Goal: Task Accomplishment & Management: Manage account settings

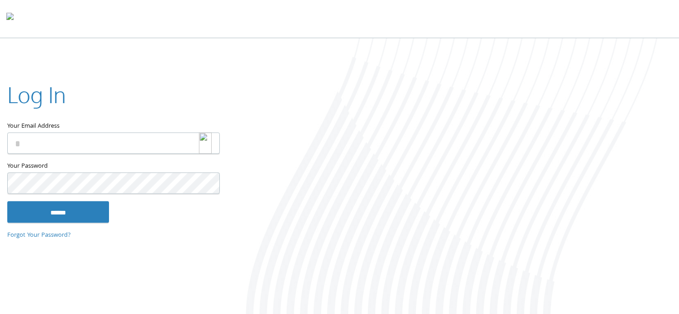
click at [207, 144] on img at bounding box center [205, 142] width 13 height 21
click at [204, 147] on img at bounding box center [205, 142] width 13 height 21
click at [210, 145] on img at bounding box center [205, 142] width 13 height 21
click at [209, 137] on img at bounding box center [205, 142] width 13 height 21
click at [205, 143] on img at bounding box center [205, 142] width 13 height 21
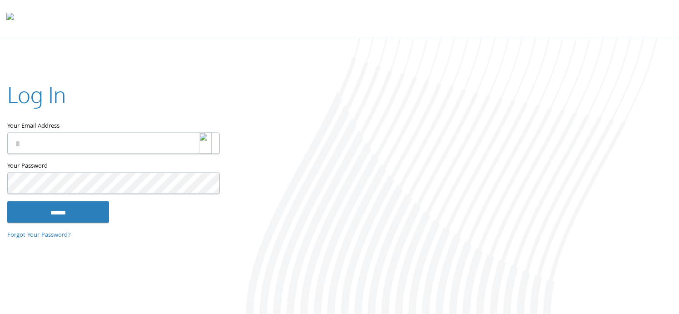
click at [197, 143] on input "Your Email Address" at bounding box center [113, 142] width 213 height 21
click at [206, 143] on img at bounding box center [205, 142] width 13 height 21
type input "**********"
